Goal: Share content: Share content

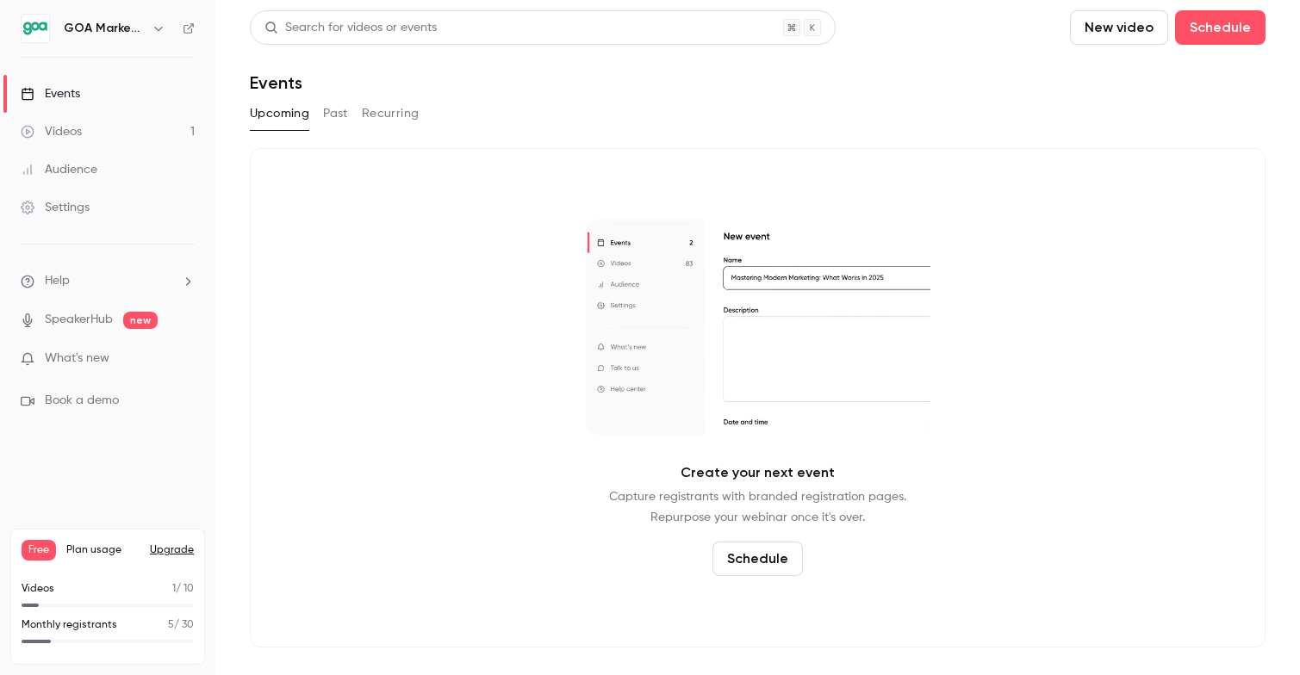
click at [101, 139] on link "Videos 1" at bounding box center [107, 132] width 215 height 38
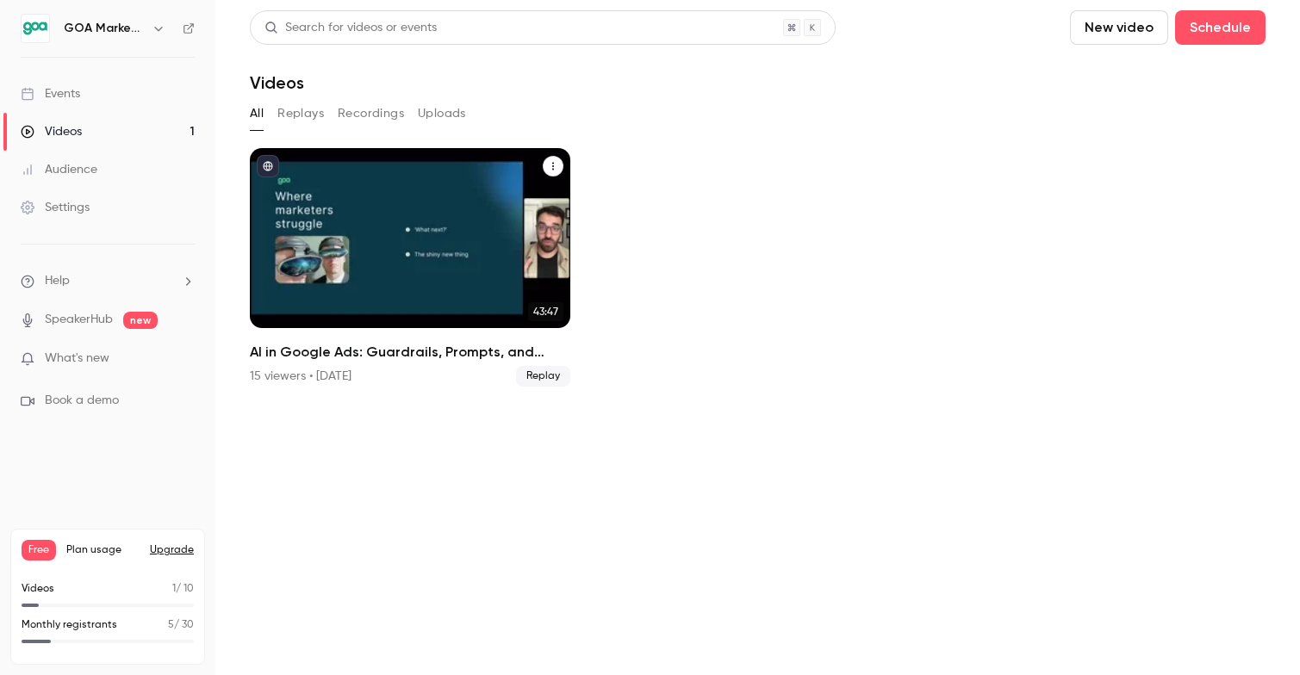
click at [343, 292] on div "AI in Google Ads: Guardrails, Prompts, and Practical Wins" at bounding box center [410, 238] width 320 height 180
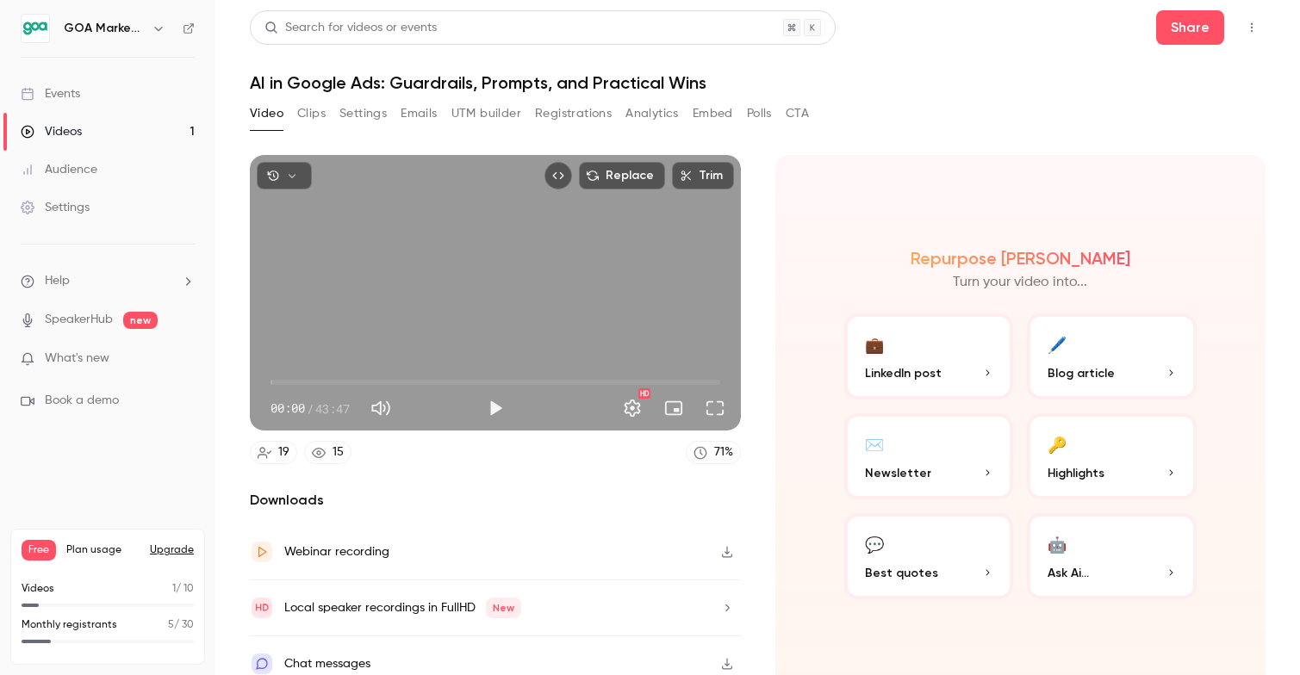
click at [79, 175] on div "Audience" at bounding box center [59, 169] width 77 height 17
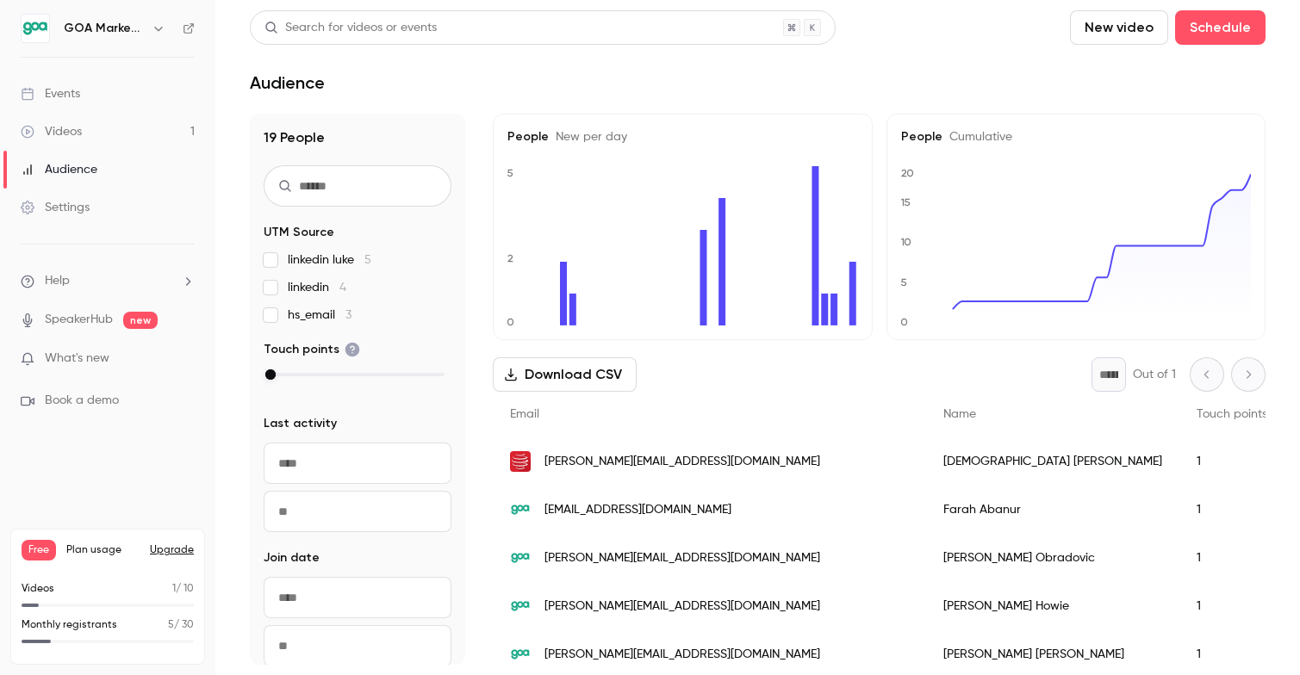
click at [112, 121] on link "Videos 1" at bounding box center [107, 132] width 215 height 38
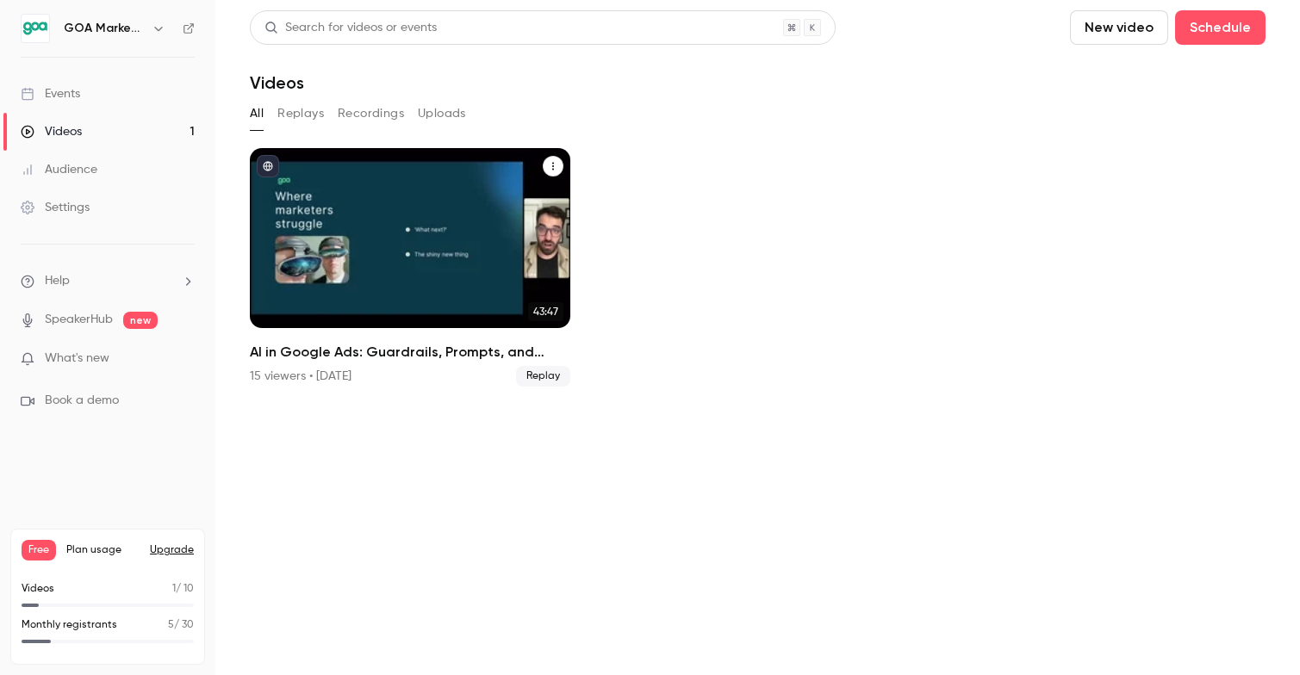
click at [348, 215] on div "AI in Google Ads: Guardrails, Prompts, and Practical Wins" at bounding box center [410, 238] width 320 height 180
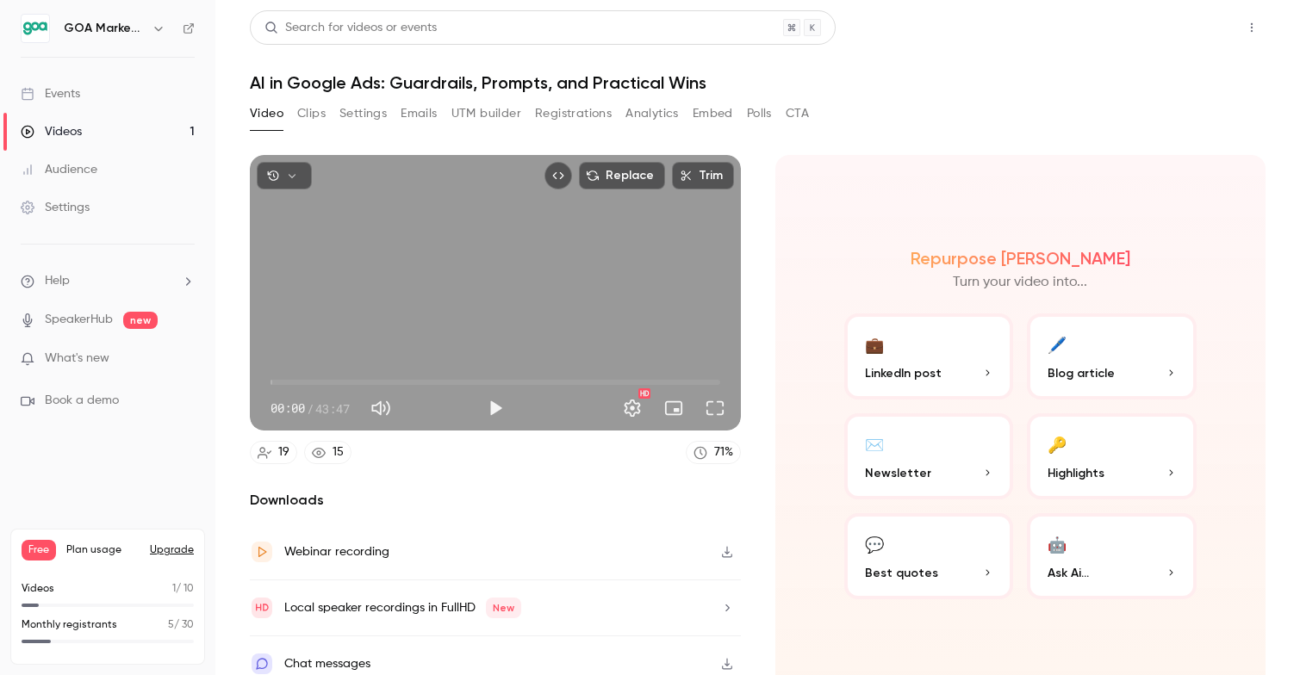
click at [1176, 30] on button "Share" at bounding box center [1190, 27] width 68 height 34
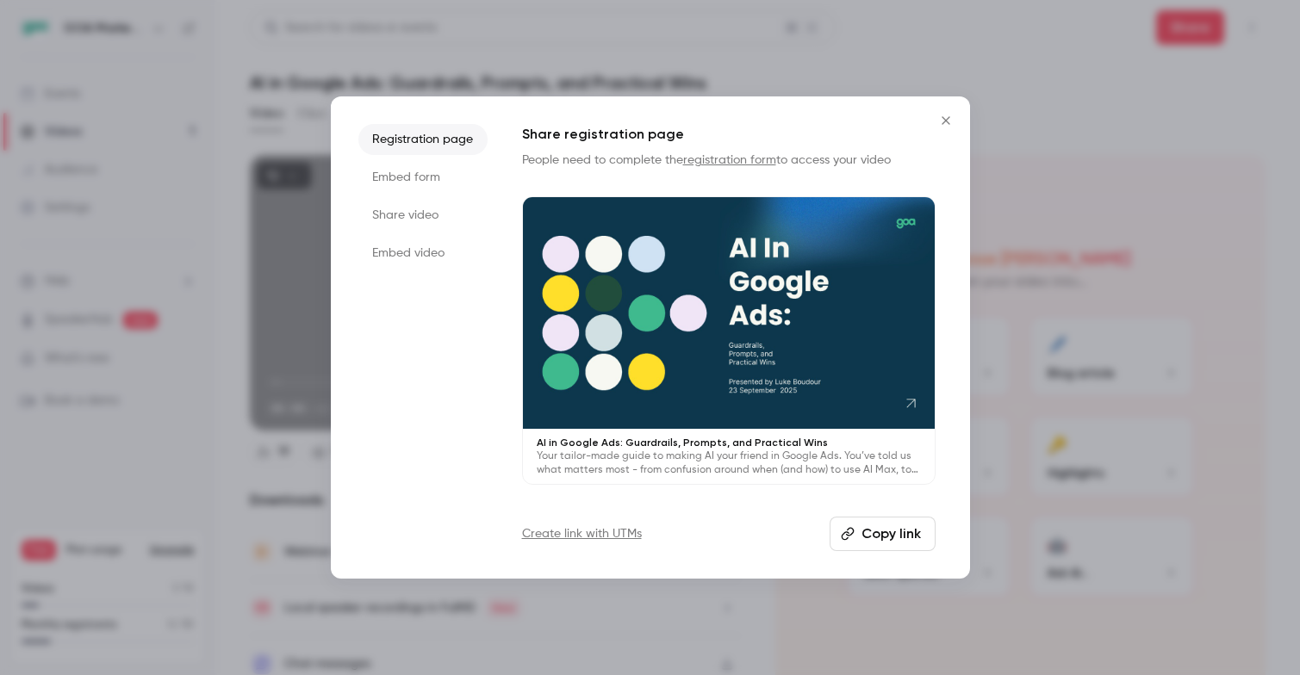
click at [394, 209] on li "Share video" at bounding box center [422, 215] width 129 height 31
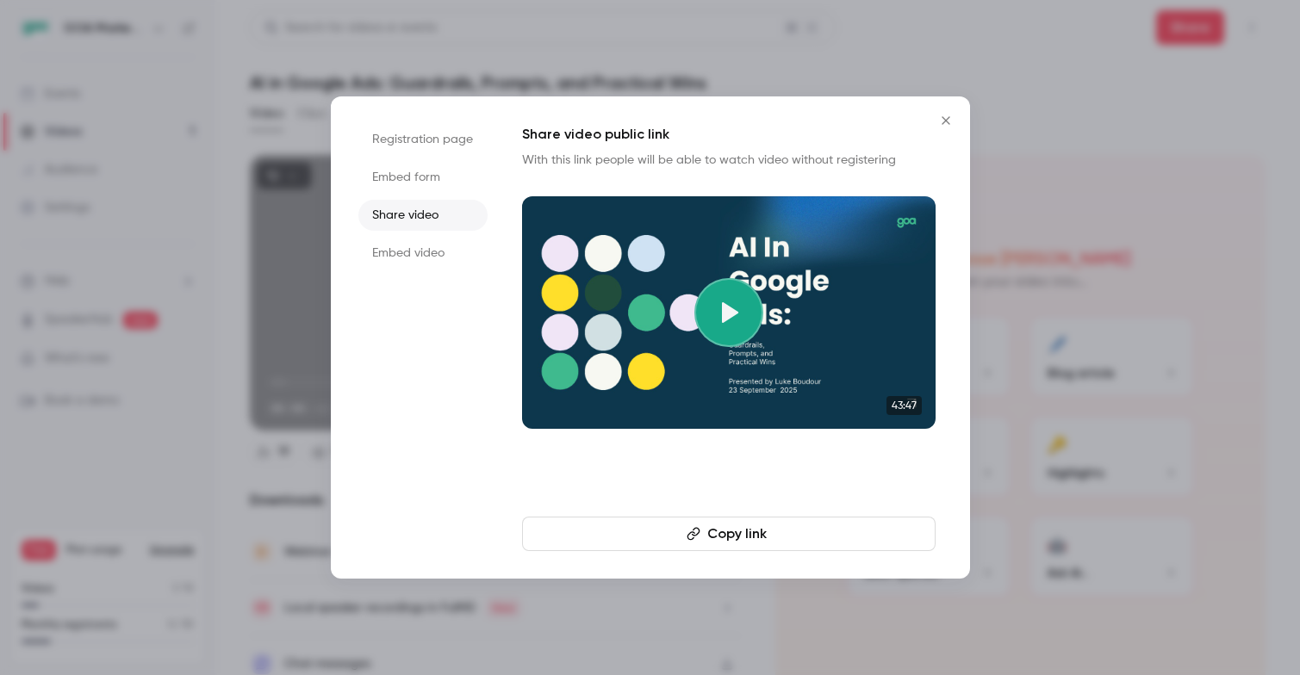
click at [427, 144] on li "Registration page" at bounding box center [422, 139] width 129 height 31
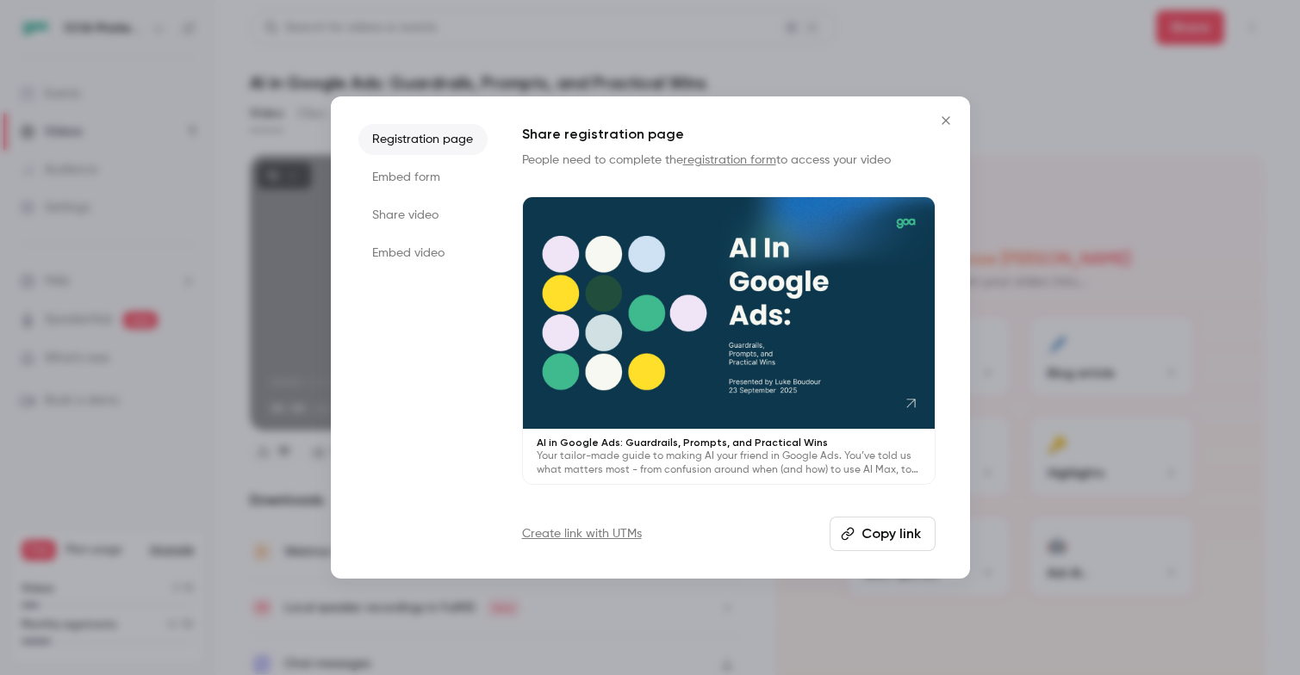
click at [859, 528] on button "Copy link" at bounding box center [882, 534] width 106 height 34
click at [946, 124] on icon "Close" at bounding box center [945, 121] width 21 height 14
